Goal: Information Seeking & Learning: Learn about a topic

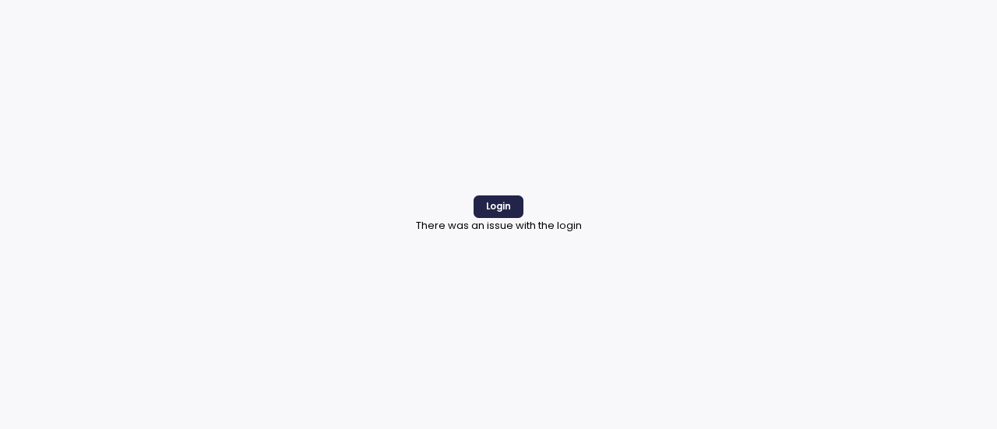
click at [511, 203] on button "Login" at bounding box center [498, 206] width 49 height 23
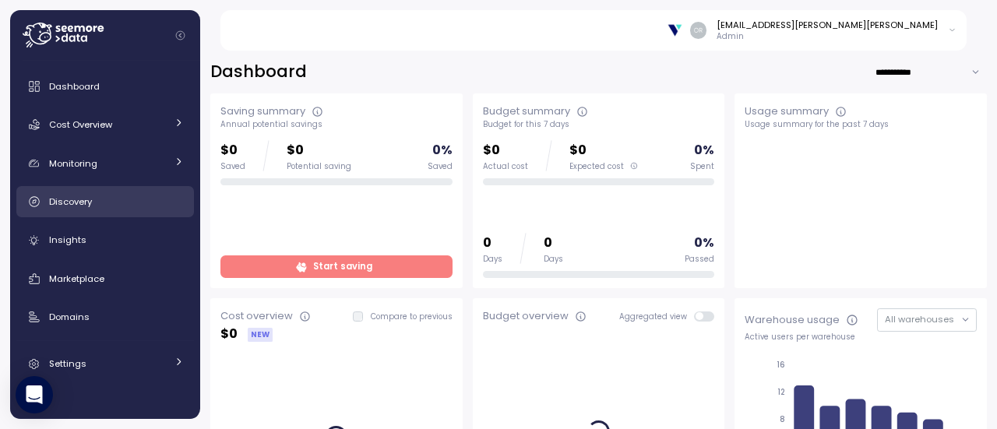
click at [68, 200] on span "Discovery" at bounding box center [70, 201] width 43 height 12
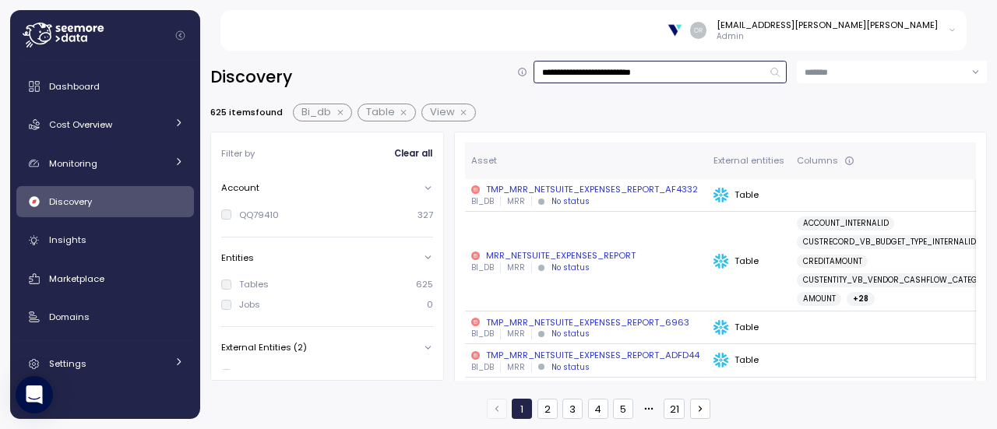
click at [666, 78] on input "**********" at bounding box center [659, 72] width 253 height 23
drag, startPoint x: 567, startPoint y: 77, endPoint x: 727, endPoint y: 75, distance: 160.5
click at [727, 75] on input "**********" at bounding box center [659, 72] width 253 height 23
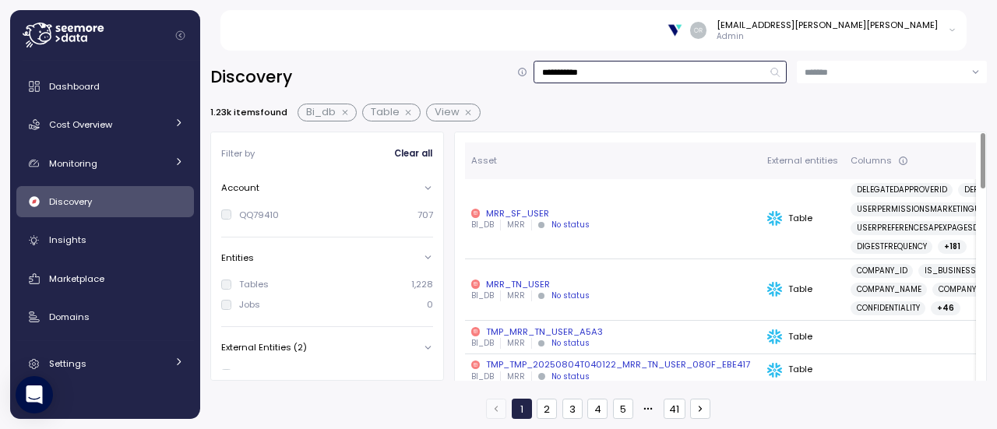
type input "**********"
click at [509, 209] on div "MRR_SF_USER" at bounding box center [612, 213] width 283 height 12
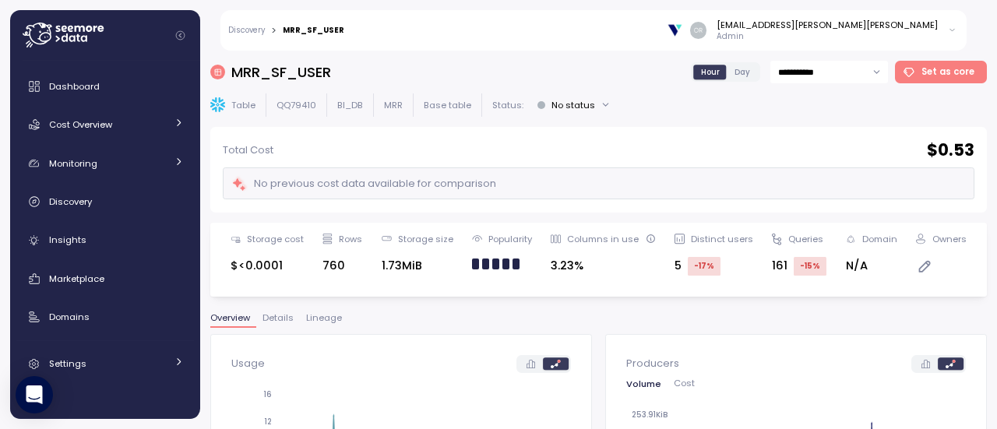
click at [322, 311] on div "**********" at bounding box center [598, 240] width 776 height 358
click at [329, 315] on span "Lineage" at bounding box center [324, 318] width 36 height 9
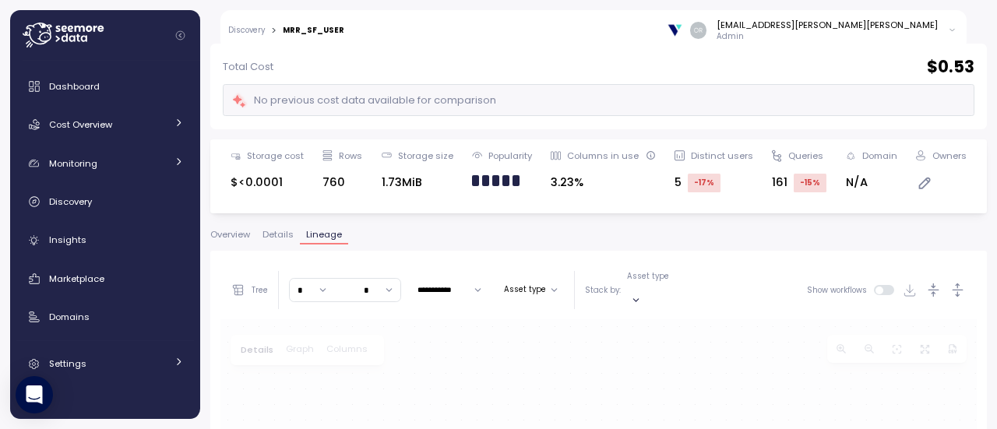
scroll to position [293, 0]
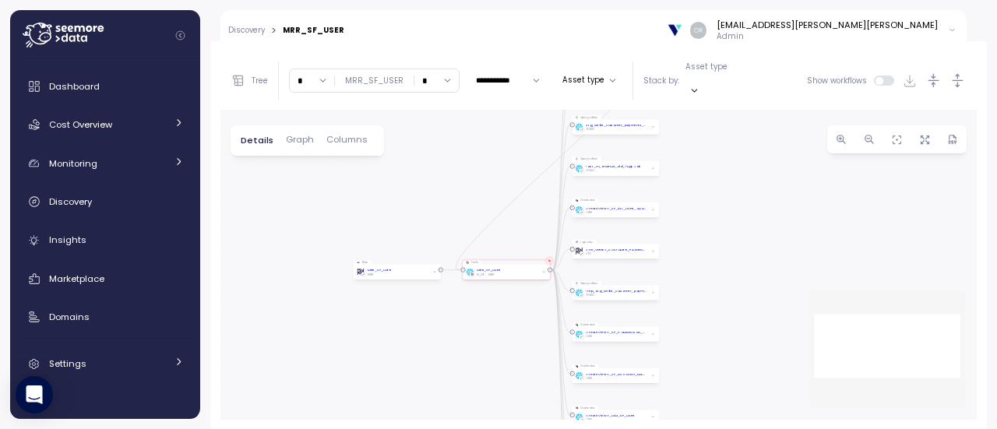
drag, startPoint x: 868, startPoint y: 204, endPoint x: 772, endPoint y: 226, distance: 98.2
click at [772, 226] on div "0 0 0 0 0 0 0 0 0 0 0 0 0 0 0 Table MRR_SF_USER BI_DB MRR Query pattern mrr_sf_…" at bounding box center [598, 265] width 756 height 310
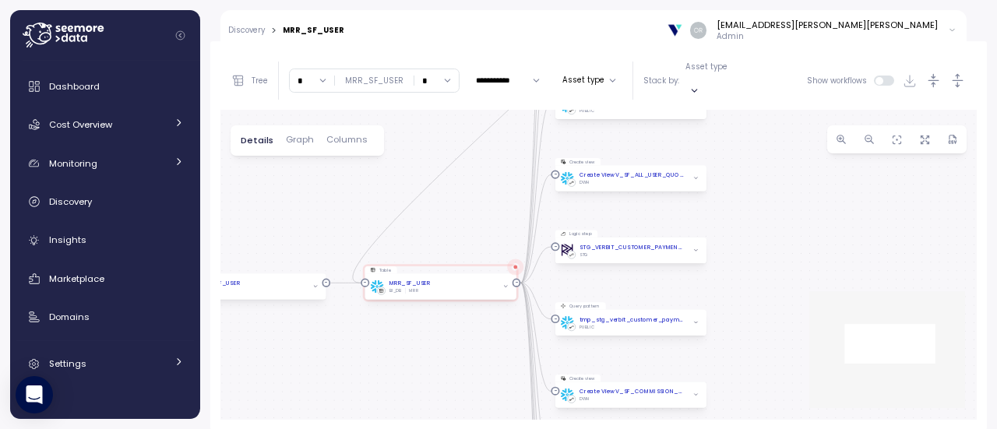
drag, startPoint x: 684, startPoint y: 238, endPoint x: 786, endPoint y: 228, distance: 102.5
click at [786, 228] on div "0 0 0 0 0 0 0 0 0 0 0 0 0 0 0 Table MRR_SF_USER BI_DB MRR Query pattern mrr_sf_…" at bounding box center [598, 265] width 756 height 310
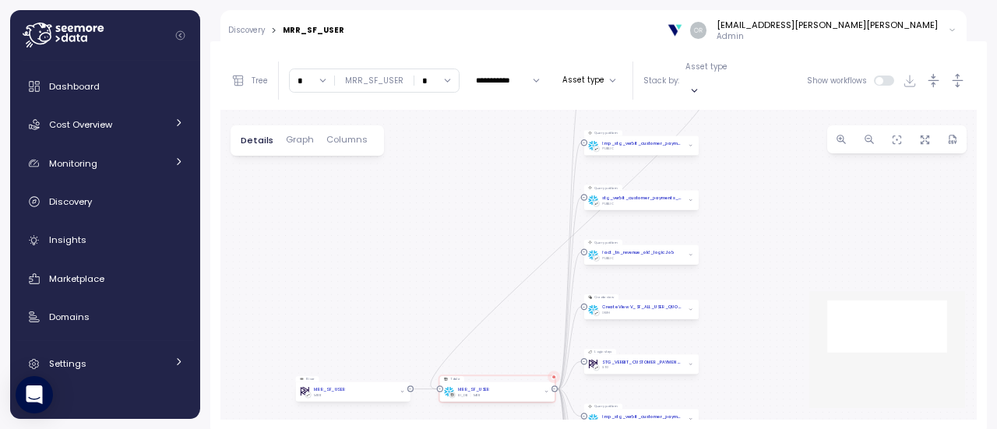
drag, startPoint x: 748, startPoint y: 243, endPoint x: 732, endPoint y: 343, distance: 101.7
click at [732, 343] on div "0 0 0 0 0 0 0 0 0 0 0 0 0 0 0 Table MRR_SF_USER BI_DB MRR Query pattern mrr_sf_…" at bounding box center [598, 265] width 756 height 310
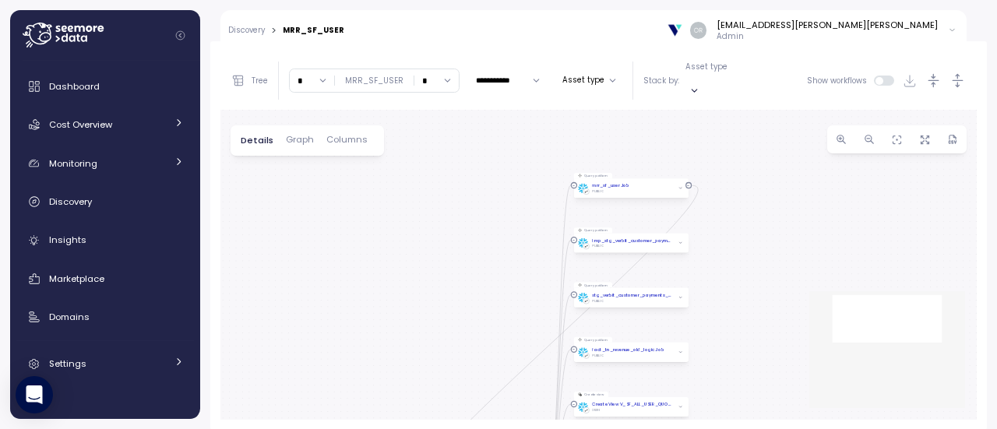
drag, startPoint x: 723, startPoint y: 174, endPoint x: 713, endPoint y: 273, distance: 99.4
click at [713, 273] on div "0 0 0 0 0 0 0 0 0 0 0 0 0 0 0 Table MRR_SF_USER BI_DB MRR Query pattern mrr_sf_…" at bounding box center [598, 265] width 756 height 310
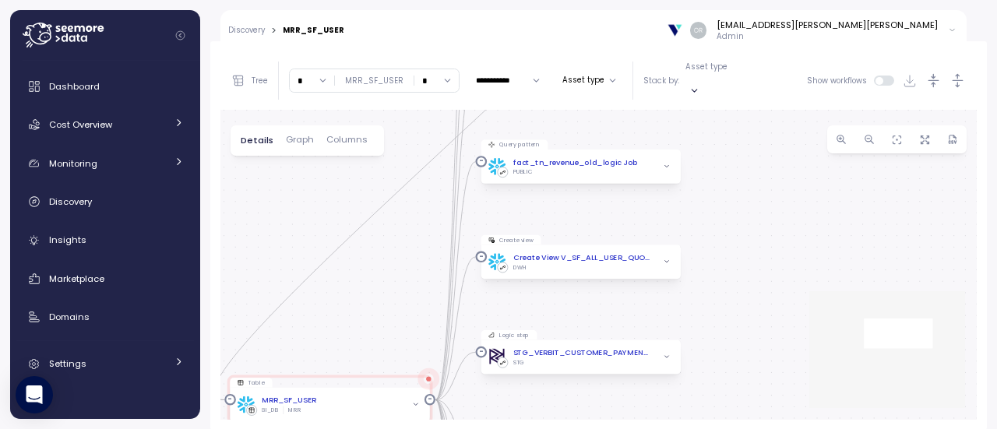
drag, startPoint x: 709, startPoint y: 305, endPoint x: 759, endPoint y: 139, distance: 172.5
click at [759, 139] on div "0 0 0 0 0 0 0 0 0 0 0 0 0 0 0 Table MRR_SF_USER BI_DB MRR Query pattern mrr_sf_…" at bounding box center [598, 265] width 756 height 310
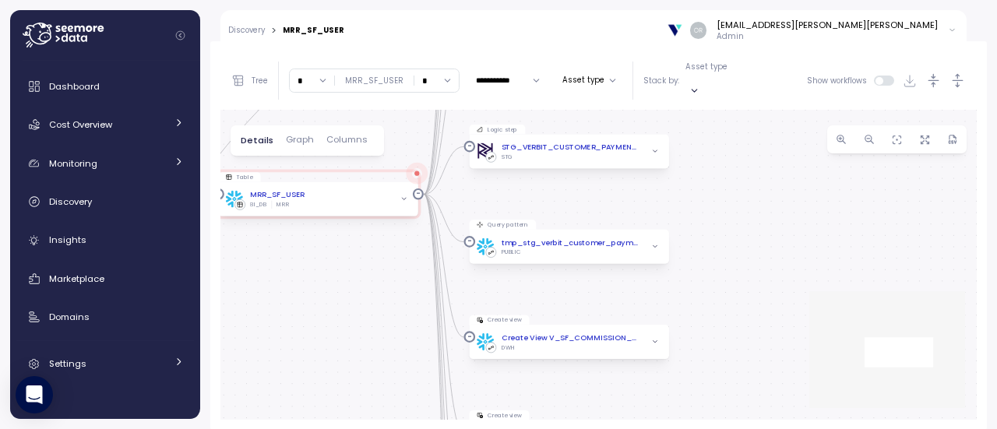
drag, startPoint x: 734, startPoint y: 313, endPoint x: 724, endPoint y: 97, distance: 216.0
click at [724, 110] on div "0 0 0 0 0 0 0 0 0 0 0 0 0 0 0 Table MRR_SF_USER BI_DB MRR Query pattern mrr_sf_…" at bounding box center [598, 265] width 756 height 310
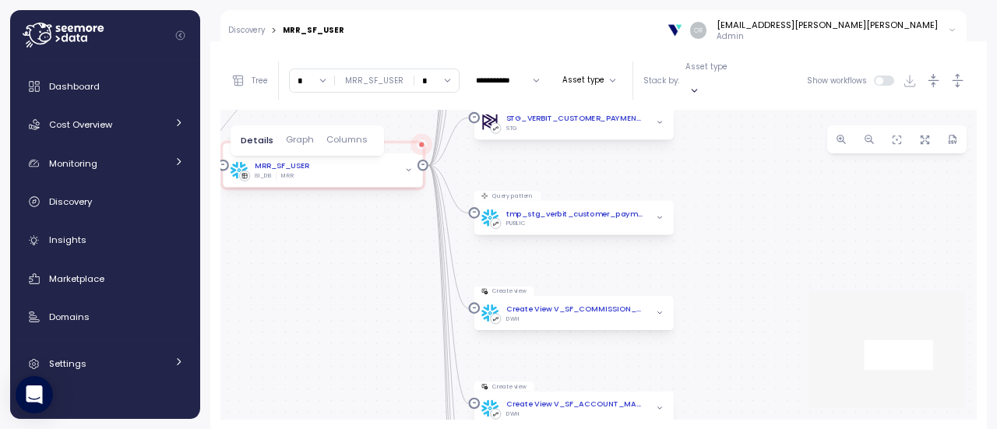
drag, startPoint x: 748, startPoint y: 270, endPoint x: 746, endPoint y: 178, distance: 91.9
click at [746, 178] on div "0 0 0 0 0 0 0 0 0 0 0 0 0 0 0 Table MRR_SF_USER BI_DB MRR Query pattern mrr_sf_…" at bounding box center [598, 265] width 756 height 310
